Goal: Information Seeking & Learning: Learn about a topic

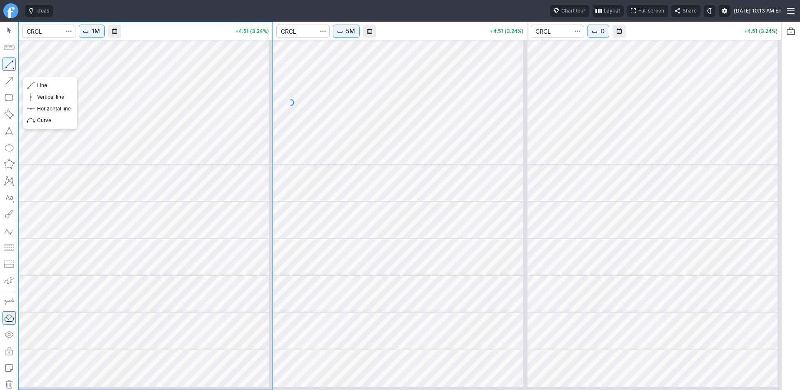
click at [10, 71] on button "button" at bounding box center [8, 63] width 13 height 13
click at [13, 71] on button "button" at bounding box center [8, 63] width 13 height 13
click at [11, 71] on button "button" at bounding box center [8, 63] width 13 height 13
click at [35, 88] on span "button" at bounding box center [32, 86] width 5 height 12
click at [185, 41] on div "1M" at bounding box center [154, 31] width 152 height 20
